Goal: Information Seeking & Learning: Learn about a topic

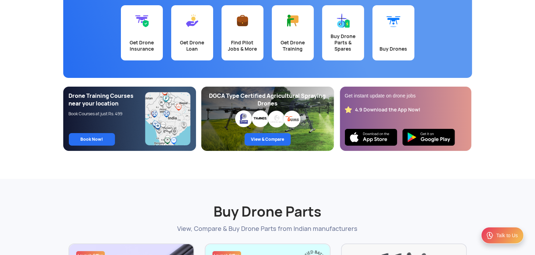
scroll to position [88, 0]
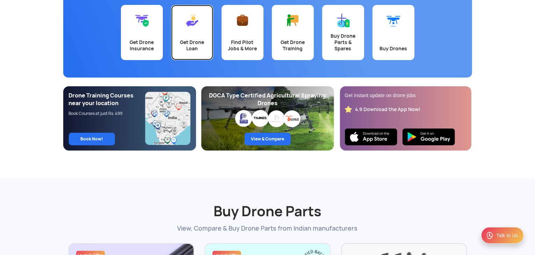
click at [191, 39] on div "Get Drone Loan" at bounding box center [192, 45] width 34 height 13
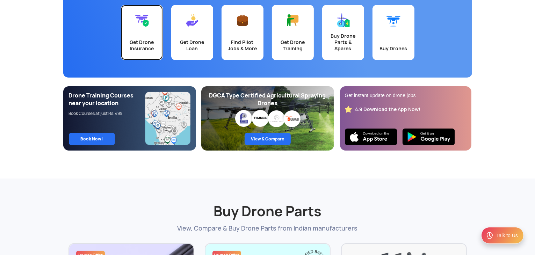
click at [140, 32] on link "Get Drone Insurance" at bounding box center [142, 32] width 42 height 55
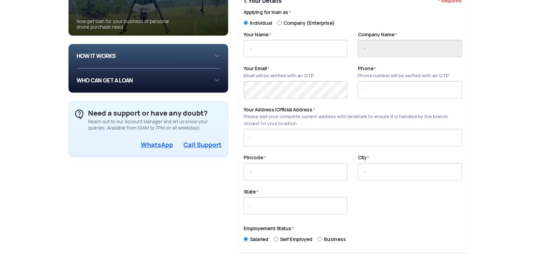
scroll to position [101, 0]
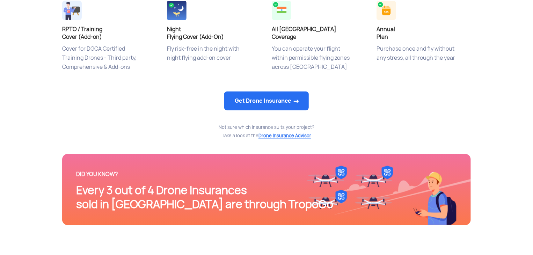
scroll to position [385, 0]
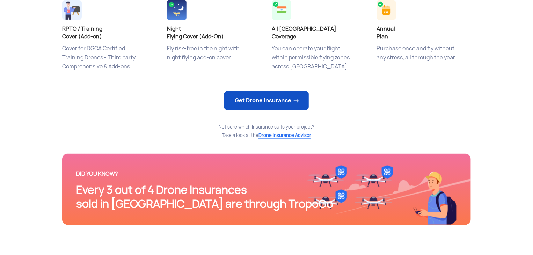
click at [255, 103] on link "Get Drone Insurance" at bounding box center [266, 100] width 84 height 19
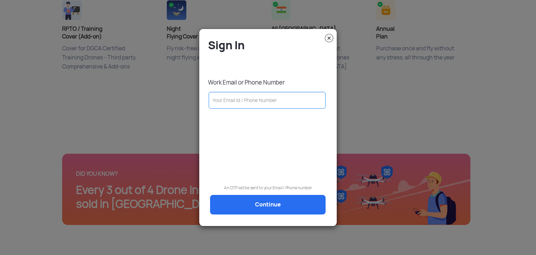
click at [329, 38] on img at bounding box center [329, 38] width 8 height 8
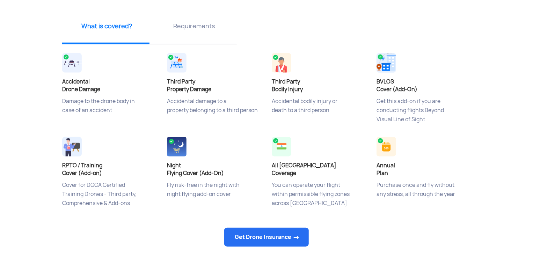
scroll to position [249, 0]
click at [192, 28] on p "Requirements" at bounding box center [194, 26] width 82 height 9
